Goal: Transaction & Acquisition: Purchase product/service

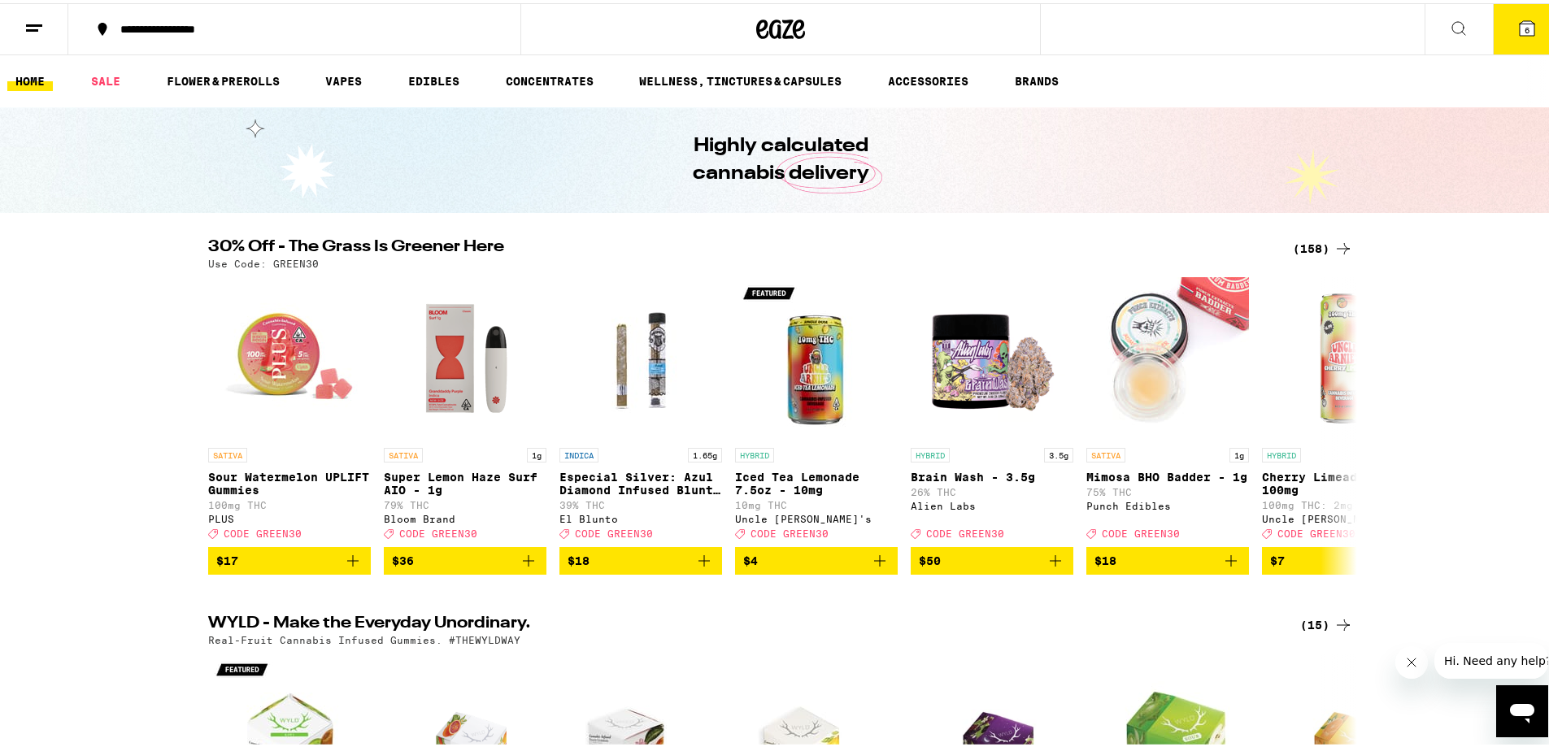
click at [1344, 243] on icon at bounding box center [1344, 246] width 20 height 20
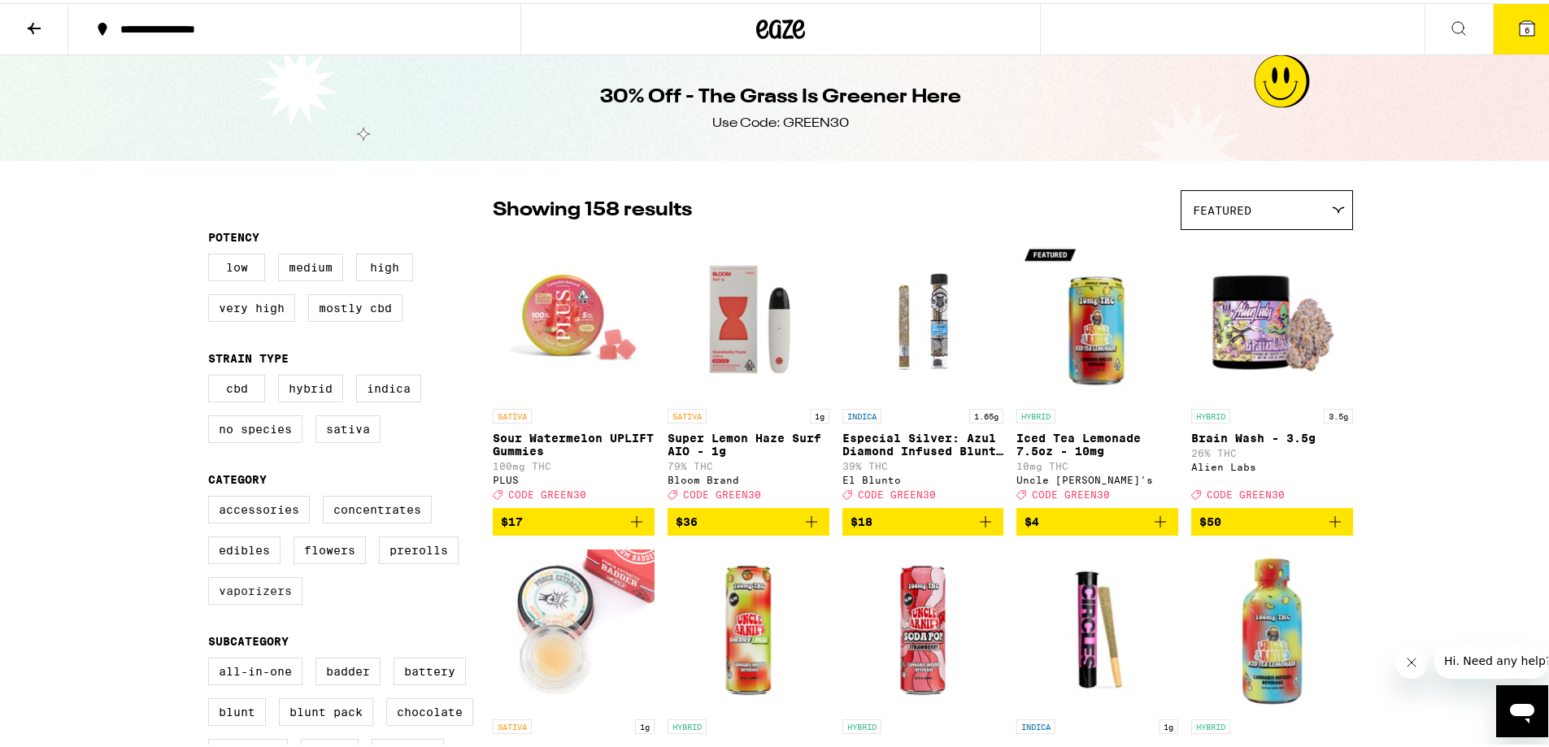
click at [287, 602] on label "Vaporizers" at bounding box center [255, 588] width 94 height 28
click at [212, 496] on input "Vaporizers" at bounding box center [211, 495] width 1 height 1
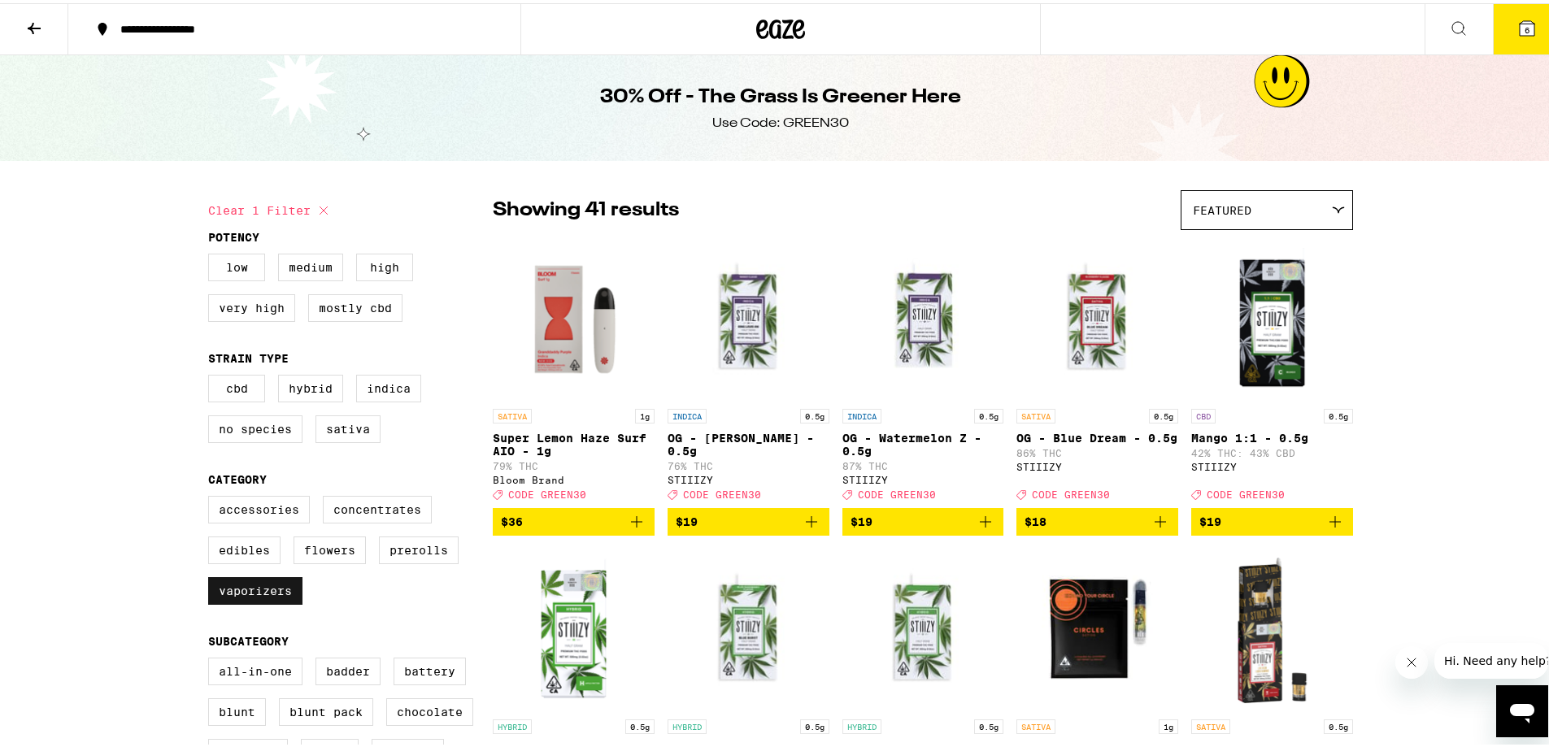
click at [257, 596] on label "Vaporizers" at bounding box center [255, 588] width 94 height 28
click at [212, 496] on input "Vaporizers" at bounding box center [211, 495] width 1 height 1
checkbox input "false"
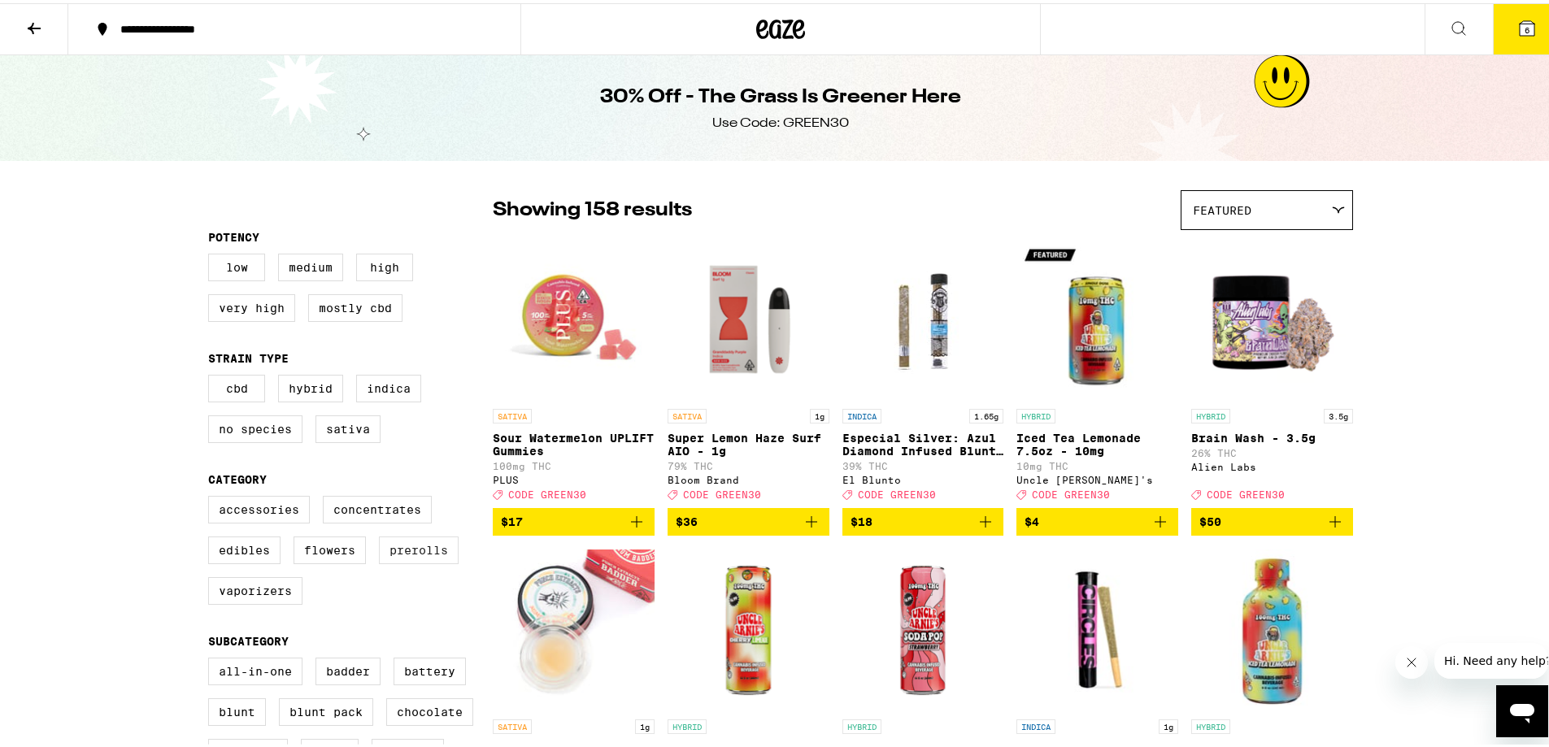
click at [391, 561] on label "Prerolls" at bounding box center [419, 548] width 80 height 28
click at [212, 496] on input "Prerolls" at bounding box center [211, 495] width 1 height 1
checkbox input "true"
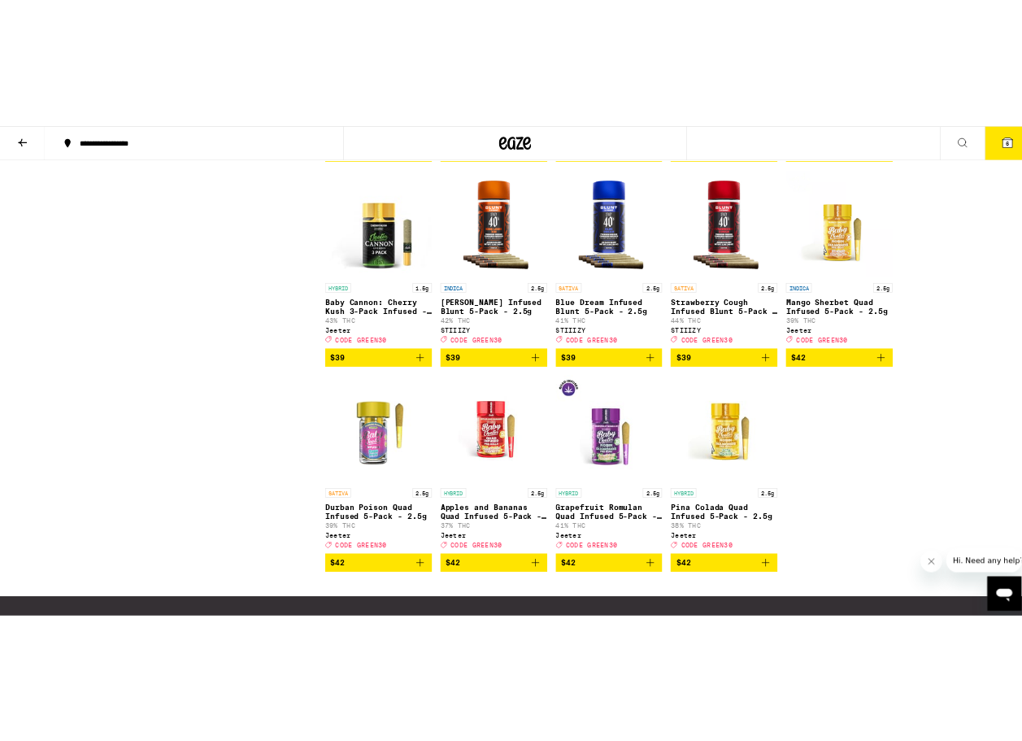
scroll to position [2033, 0]
